Goal: Transaction & Acquisition: Subscribe to service/newsletter

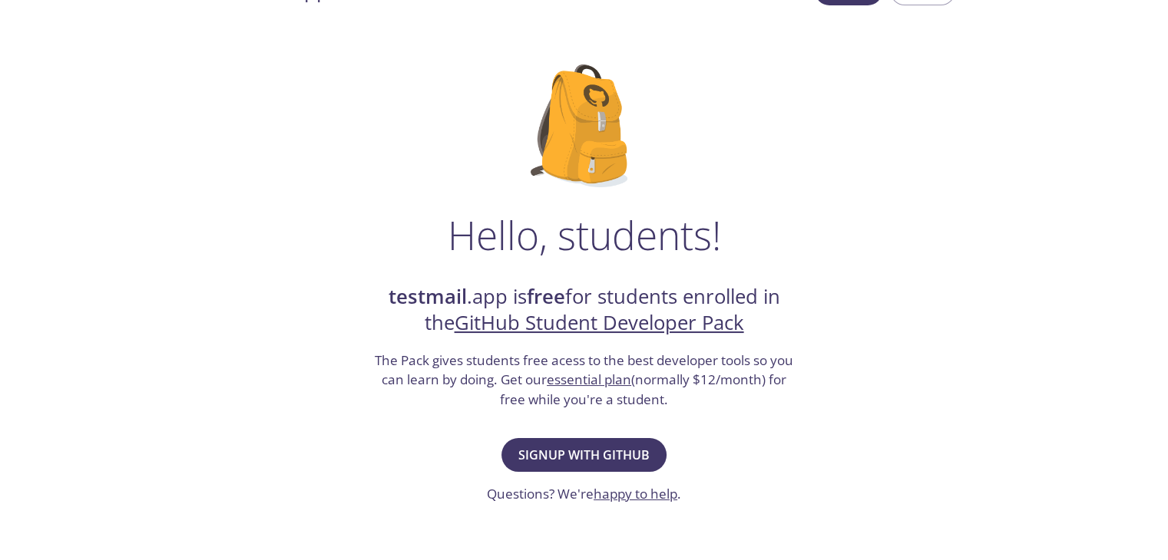
scroll to position [39, 0]
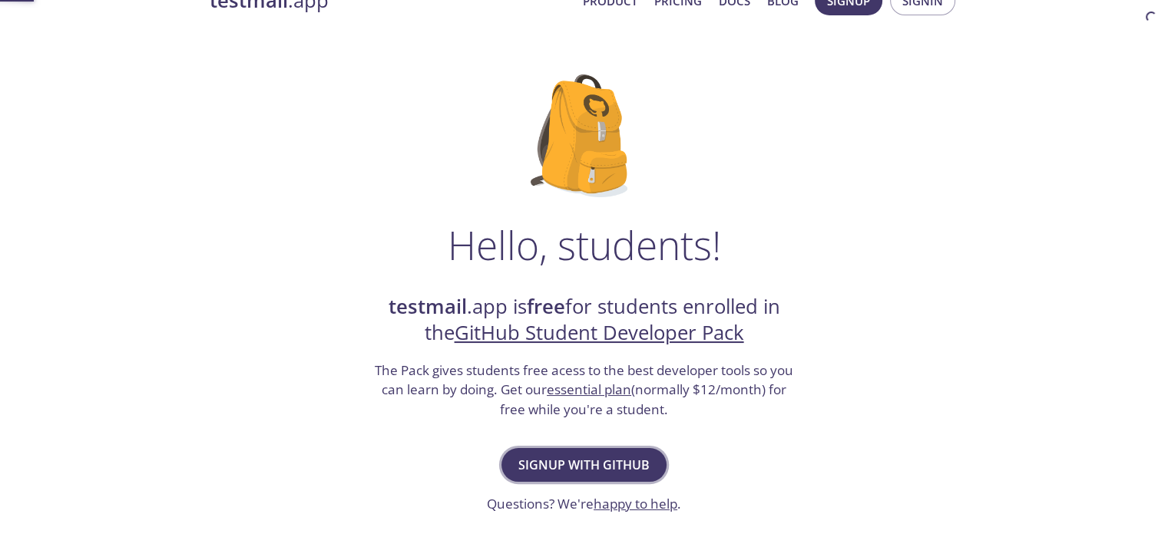
click at [609, 455] on span "Signup with GitHub" at bounding box center [583, 465] width 131 height 21
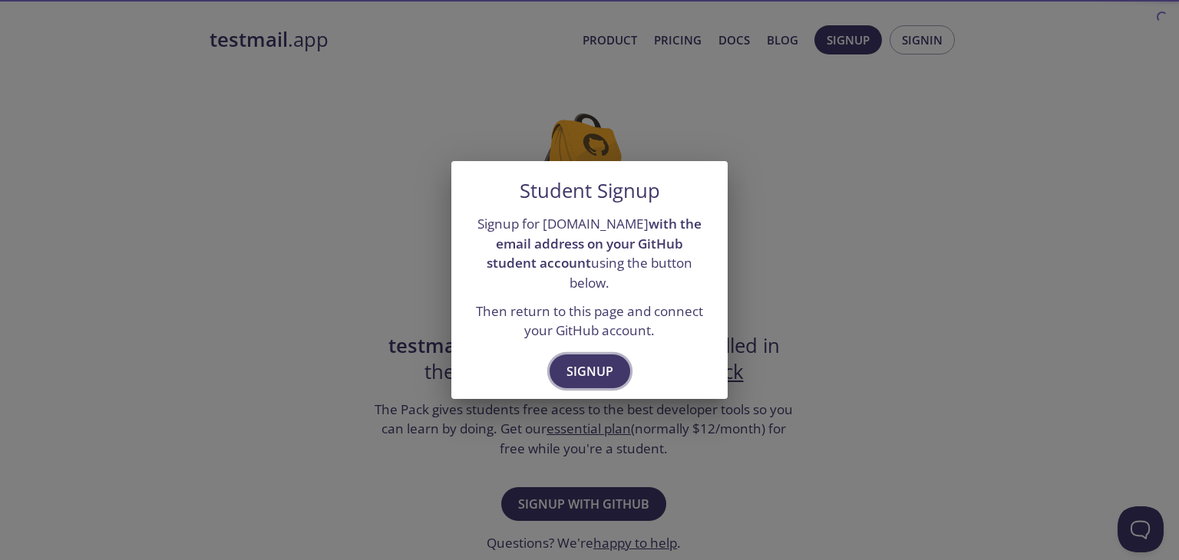
click at [603, 367] on span "Signup" at bounding box center [590, 371] width 47 height 21
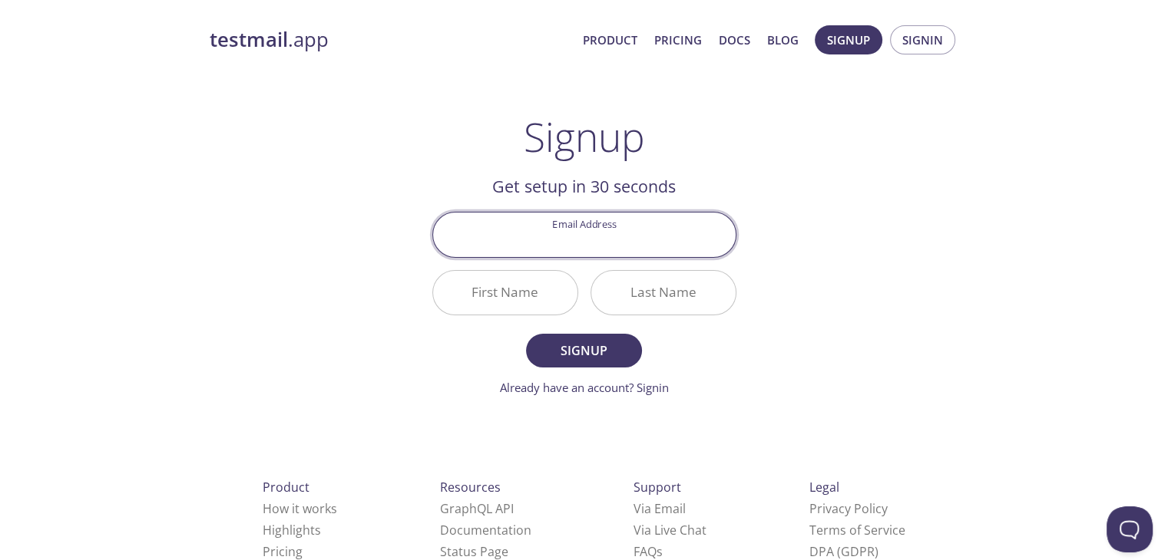
click at [622, 245] on input "Email Address" at bounding box center [584, 235] width 303 height 44
type input "[EMAIL_ADDRESS][DOMAIN_NAME]"
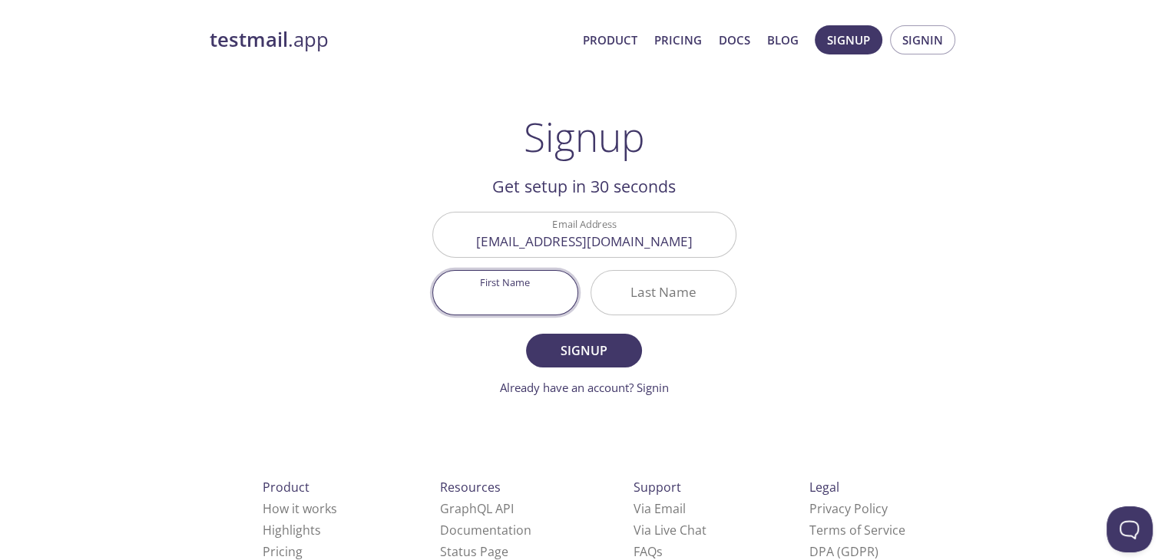
click at [523, 294] on input "First Name" at bounding box center [505, 293] width 144 height 44
type input "[PERSON_NAME]"
click at [648, 296] on input "Last Name" at bounding box center [663, 293] width 144 height 44
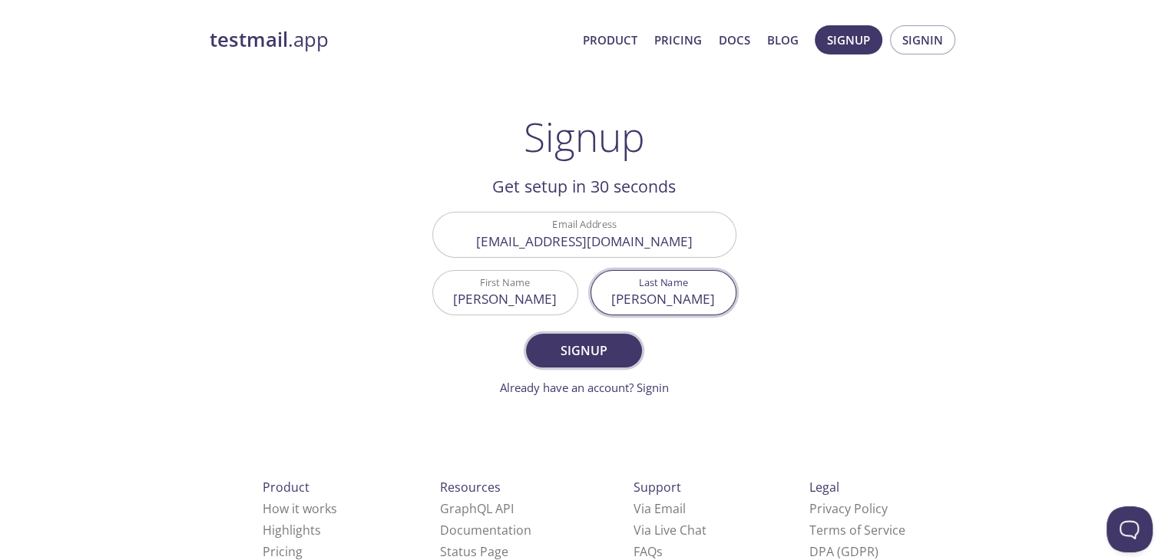
type input "[PERSON_NAME]"
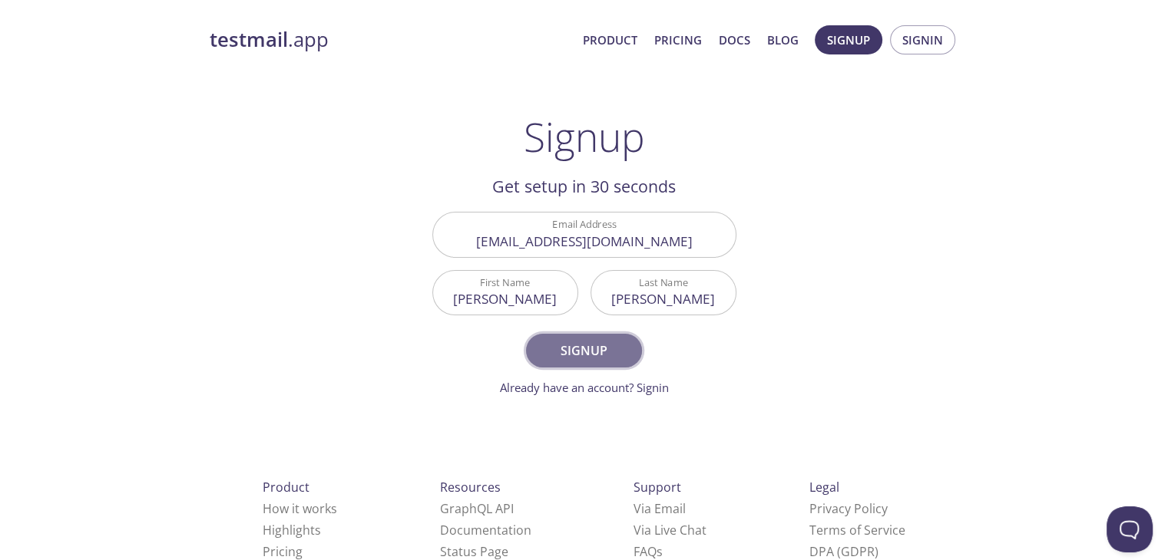
click at [606, 352] on span "Signup" at bounding box center [583, 350] width 81 height 21
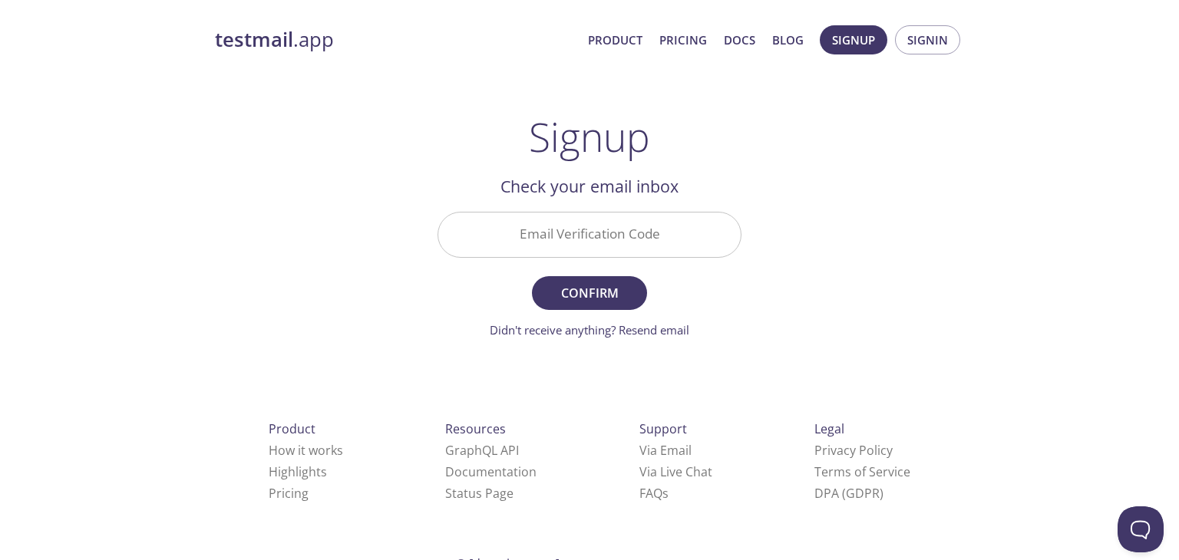
click at [524, 230] on input "Email Verification Code" at bounding box center [589, 235] width 303 height 44
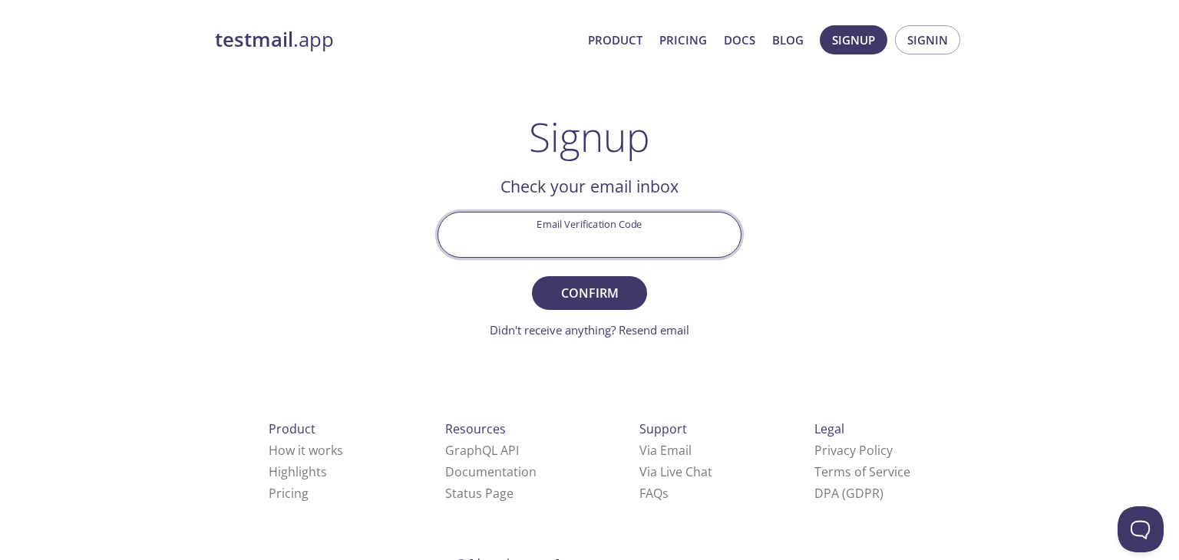
paste input "A69ZC38"
type input "A69ZC38"
click at [591, 292] on span "Confirm" at bounding box center [589, 293] width 81 height 21
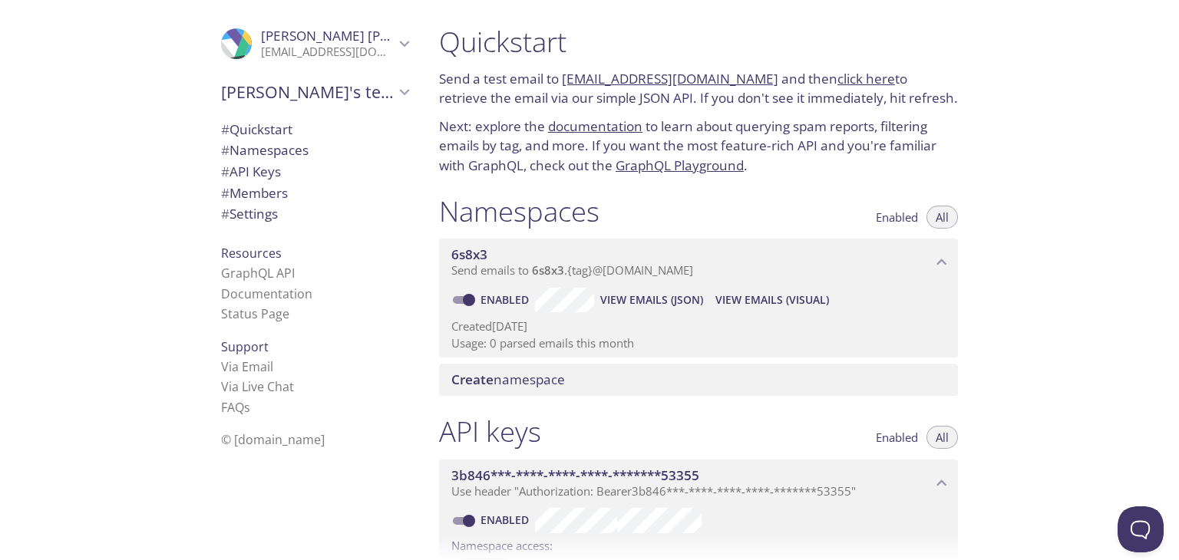
click at [334, 84] on span "[PERSON_NAME]'s team" at bounding box center [308, 91] width 174 height 21
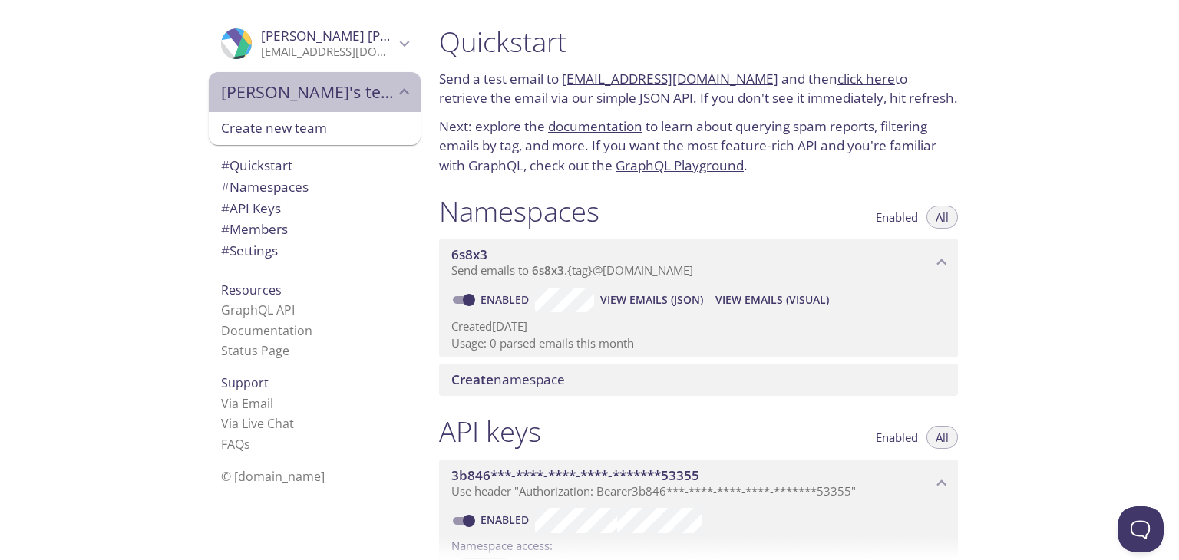
click at [332, 99] on span "[PERSON_NAME]'s team" at bounding box center [308, 91] width 174 height 21
